Goal: Information Seeking & Learning: Compare options

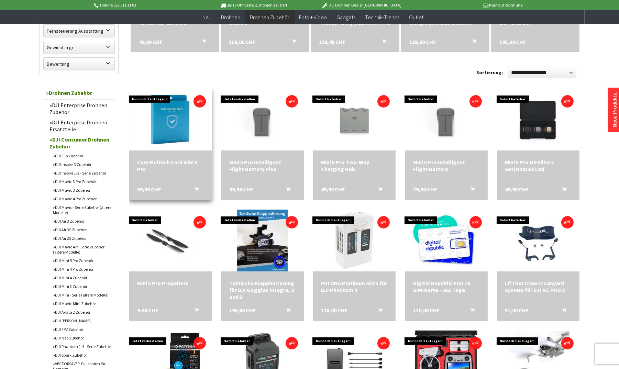
scroll to position [206, 0]
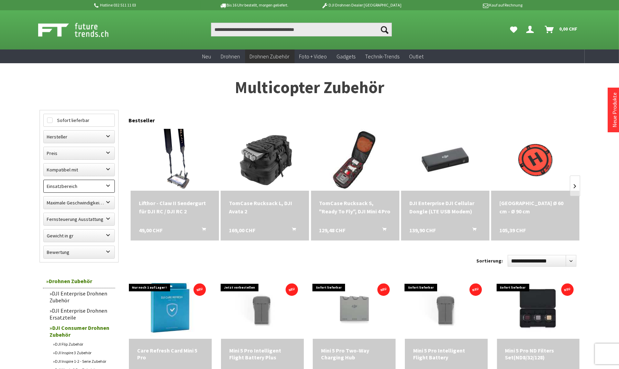
click at [106, 188] on label "Einsatzbereich" at bounding box center [79, 186] width 71 height 12
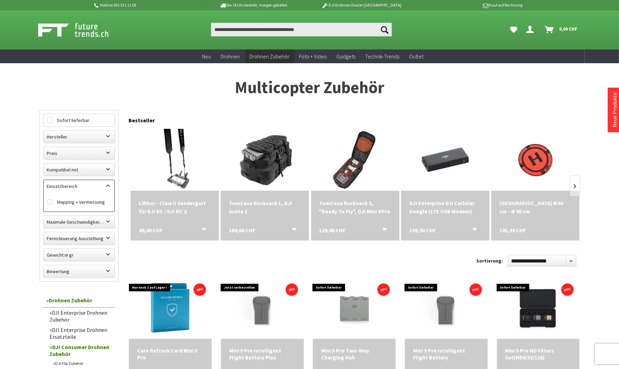
click at [106, 188] on label "Einsatzbereich" at bounding box center [79, 186] width 71 height 12
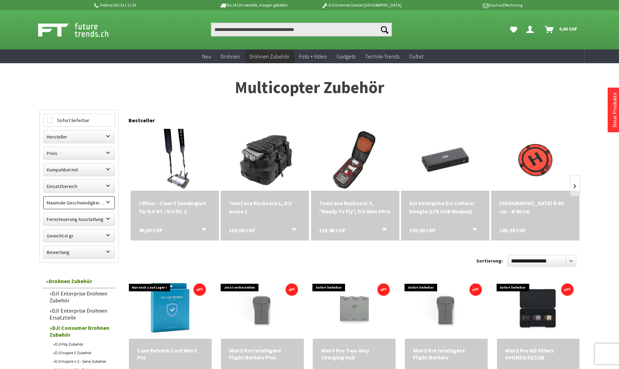
click at [109, 203] on label "Maximale Geschwindigkeit in km/h" at bounding box center [79, 203] width 71 height 12
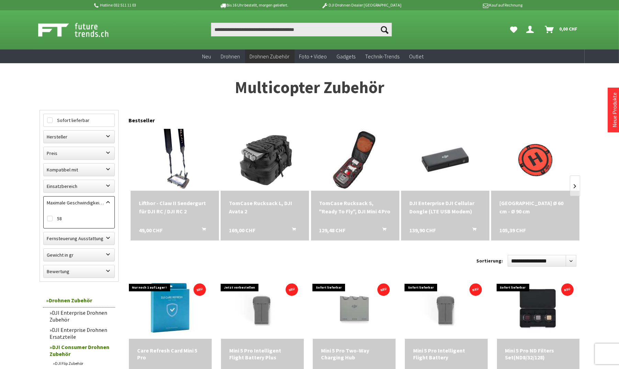
click at [109, 203] on label "Maximale Geschwindigkeit in km/h" at bounding box center [79, 203] width 71 height 12
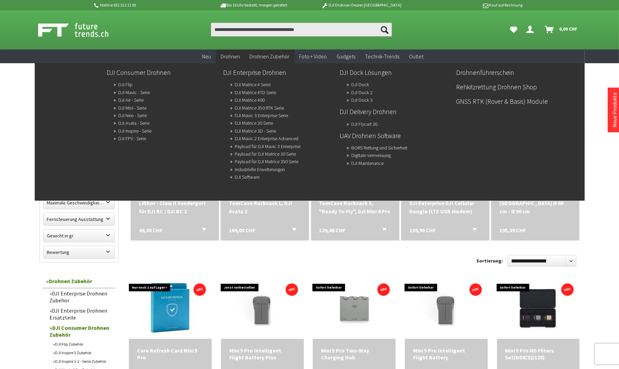
click at [224, 57] on span "Drohnen" at bounding box center [230, 56] width 19 height 7
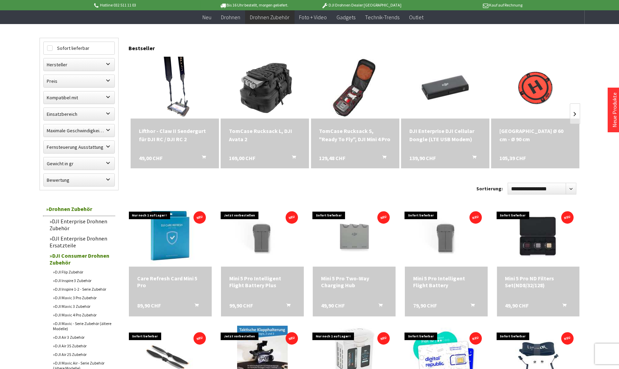
scroll to position [175, 0]
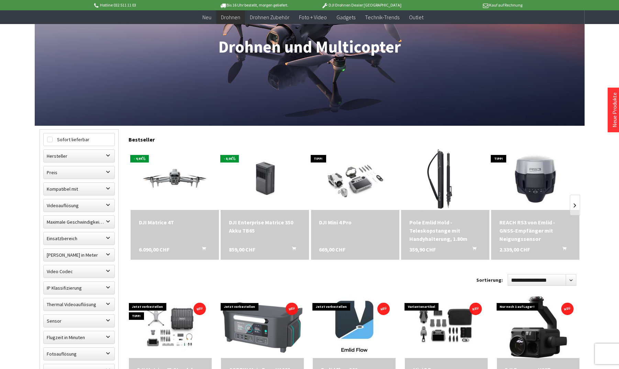
scroll to position [137, 0]
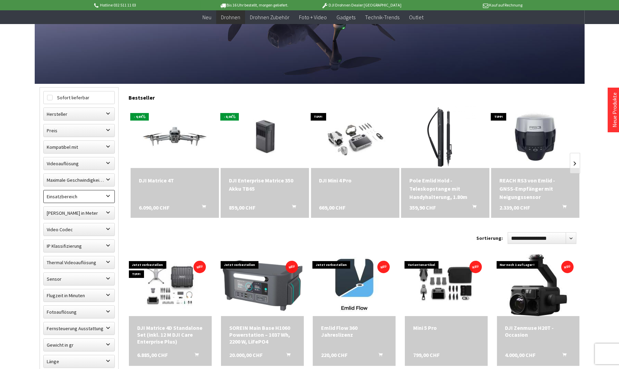
click at [106, 197] on label "Einsatzbereich" at bounding box center [79, 196] width 71 height 12
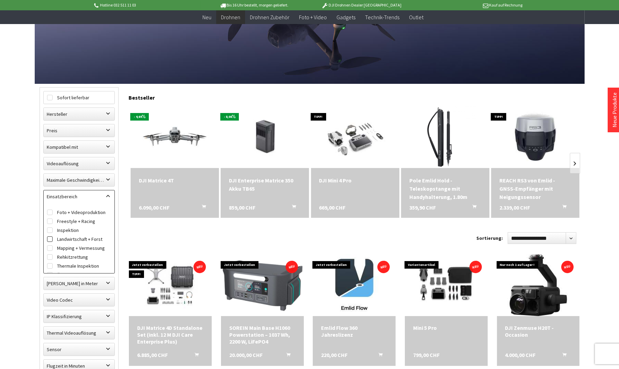
click at [61, 240] on label "Landwirtschaft + Forst" at bounding box center [79, 239] width 64 height 9
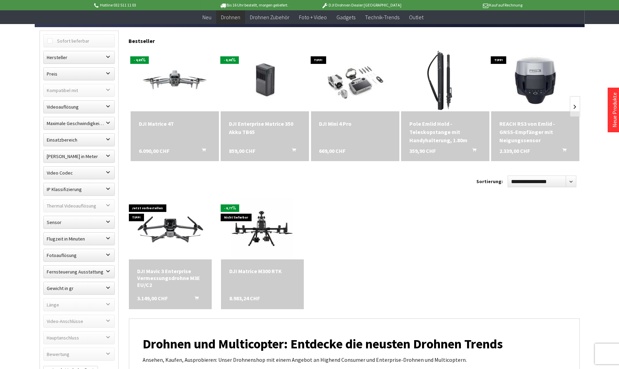
scroll to position [206, 0]
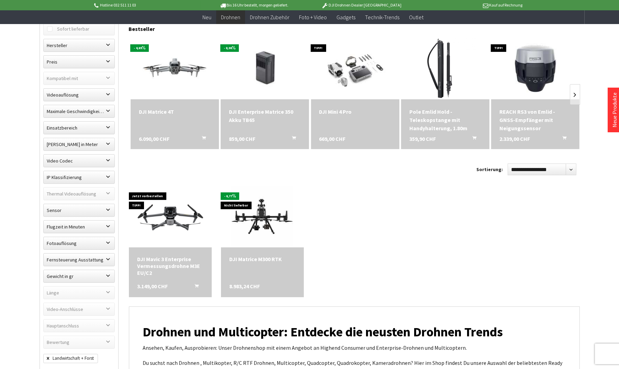
click at [167, 135] on span "6.090,00 CHF" at bounding box center [154, 139] width 31 height 8
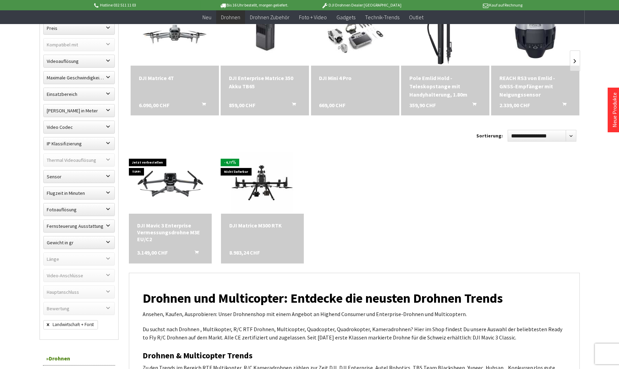
scroll to position [241, 0]
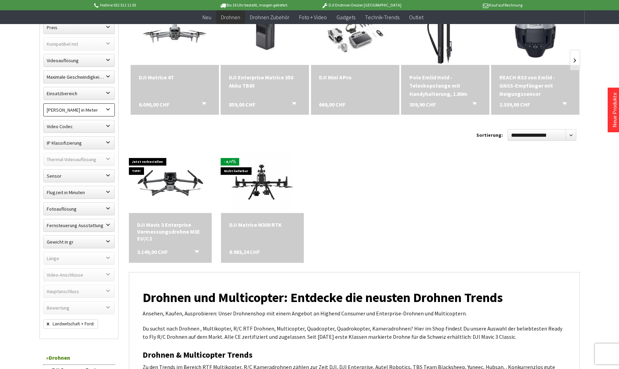
click at [87, 111] on label "Maximale Flughöhe in Meter" at bounding box center [79, 110] width 71 height 12
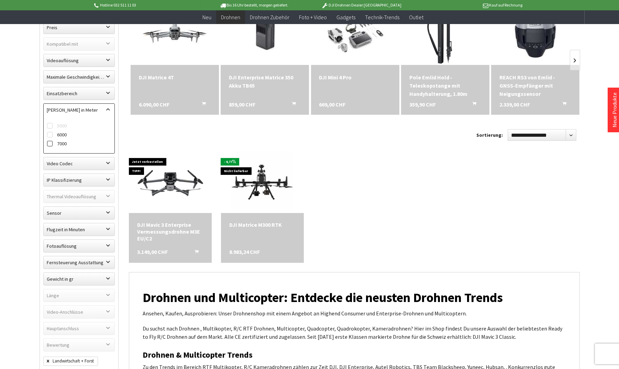
click at [58, 143] on label "7000" at bounding box center [79, 143] width 64 height 9
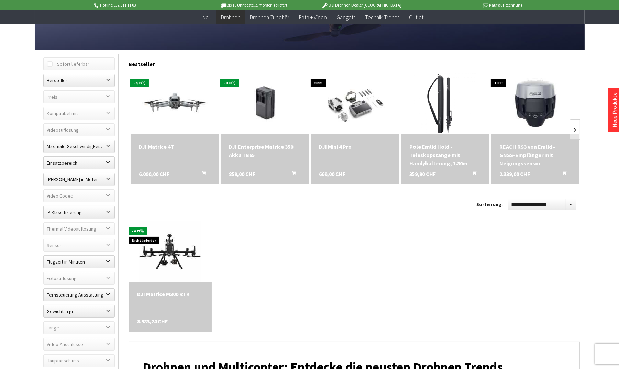
scroll to position [172, 0]
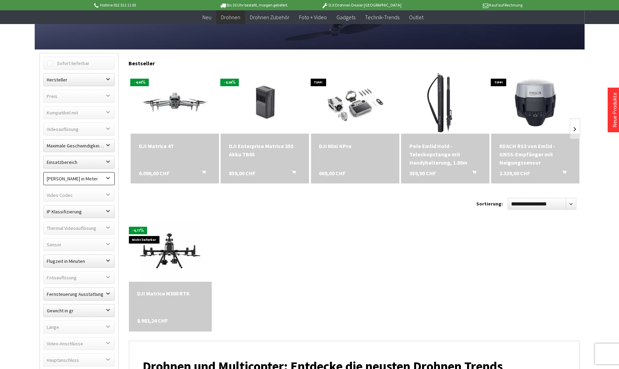
click at [107, 174] on label "Maximale Flughöhe in Meter" at bounding box center [79, 179] width 71 height 12
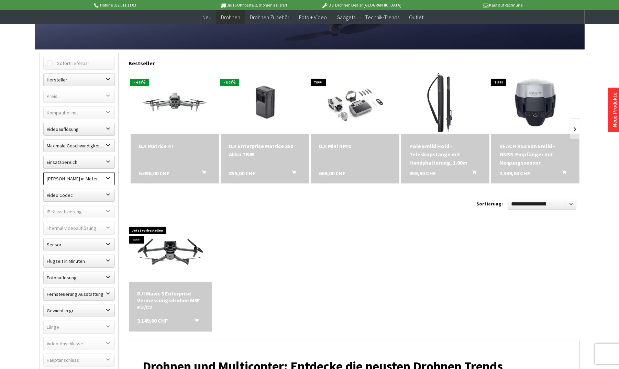
click at [55, 178] on label "Maximale Flughöhe in Meter" at bounding box center [79, 179] width 71 height 12
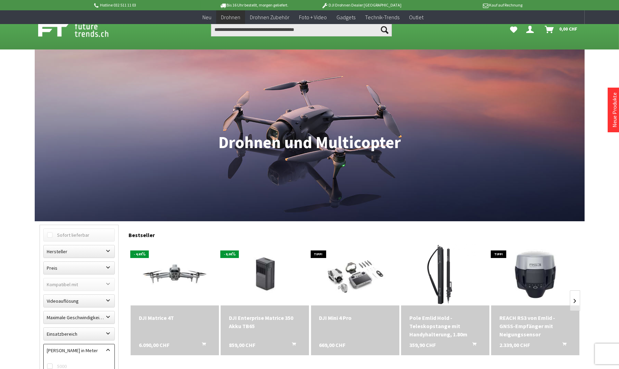
scroll to position [172, 0]
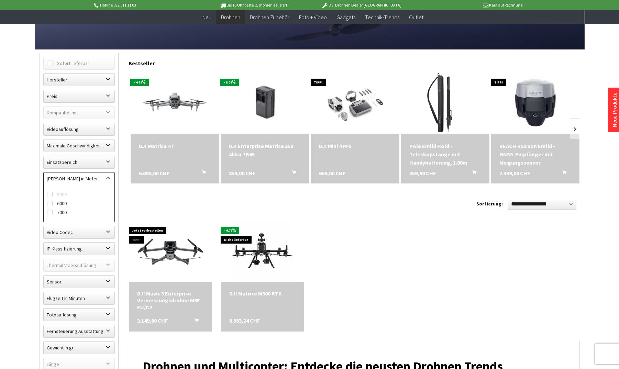
scroll to position [241, 0]
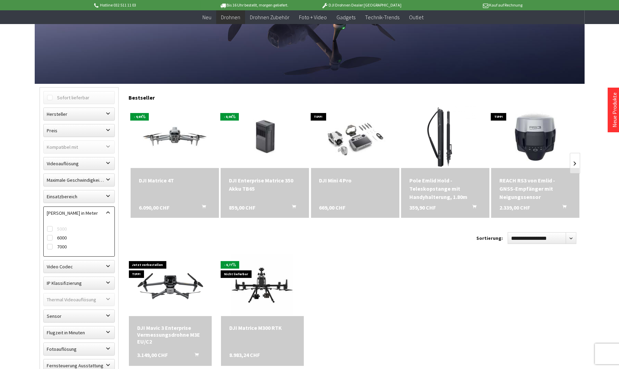
scroll to position [2, 0]
